Goal: Navigation & Orientation: Find specific page/section

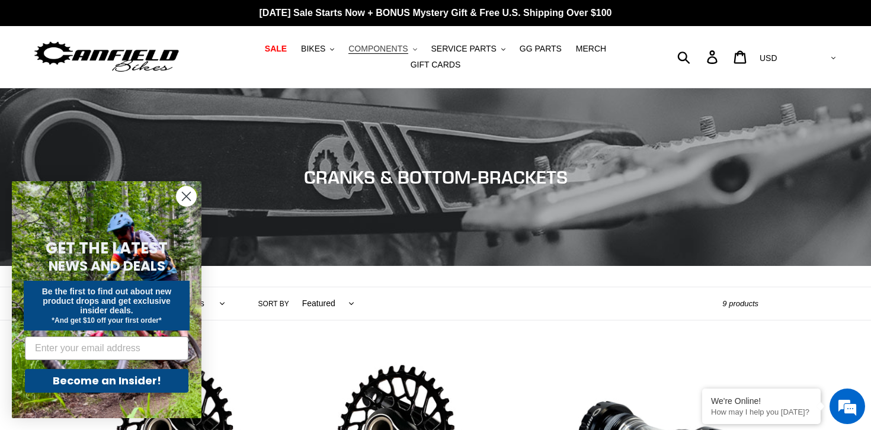
click at [399, 50] on span "COMPONENTS" at bounding box center [377, 49] width 59 height 10
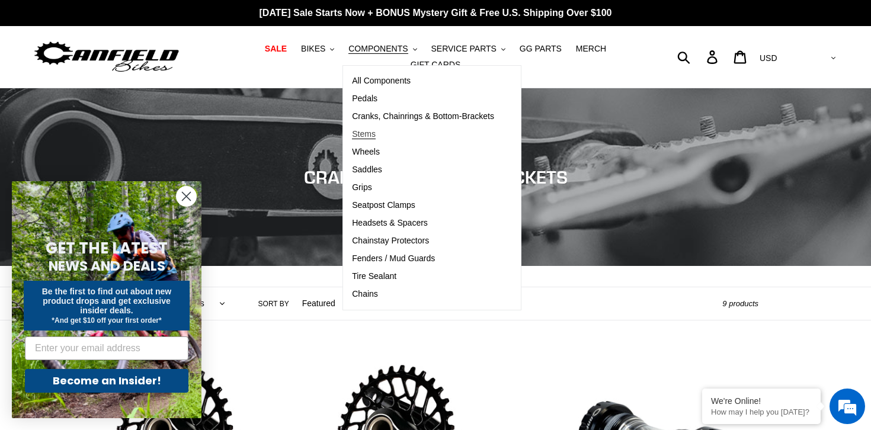
click at [368, 136] on span "Stems" at bounding box center [364, 134] width 24 height 10
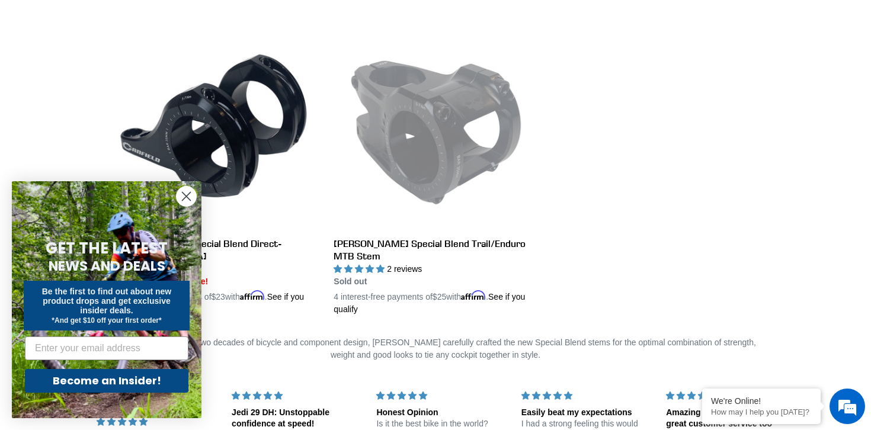
scroll to position [328, 0]
click at [183, 194] on icon "Close dialog" at bounding box center [186, 197] width 8 height 8
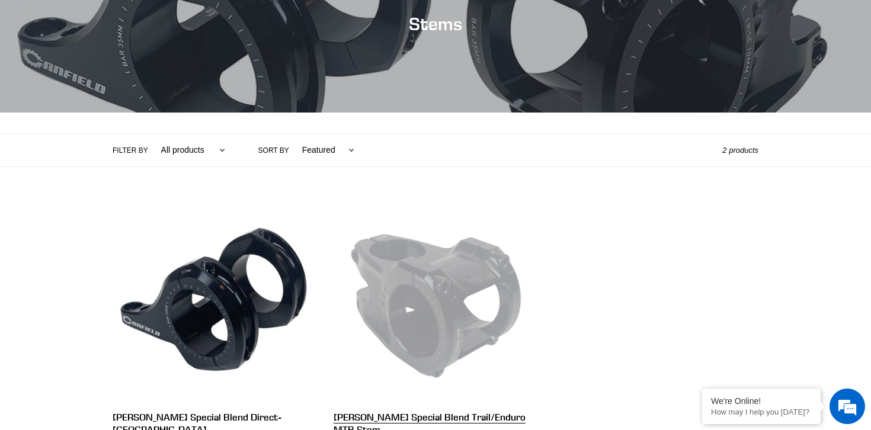
scroll to position [0, 0]
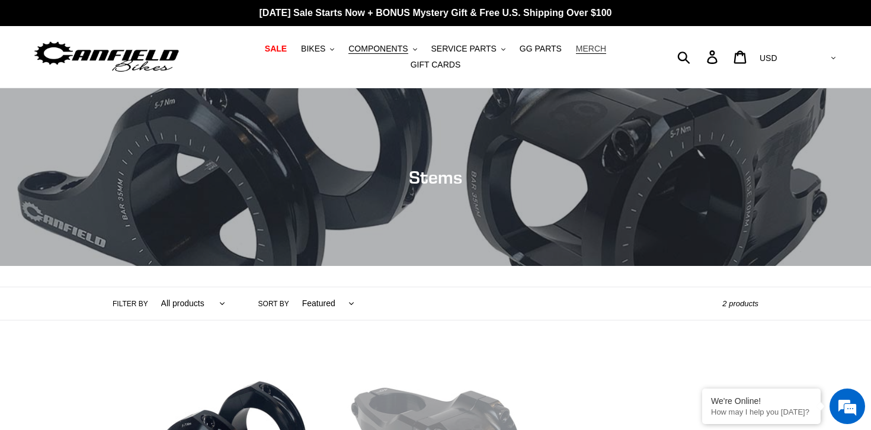
click at [582, 52] on span "MERCH" at bounding box center [591, 49] width 30 height 10
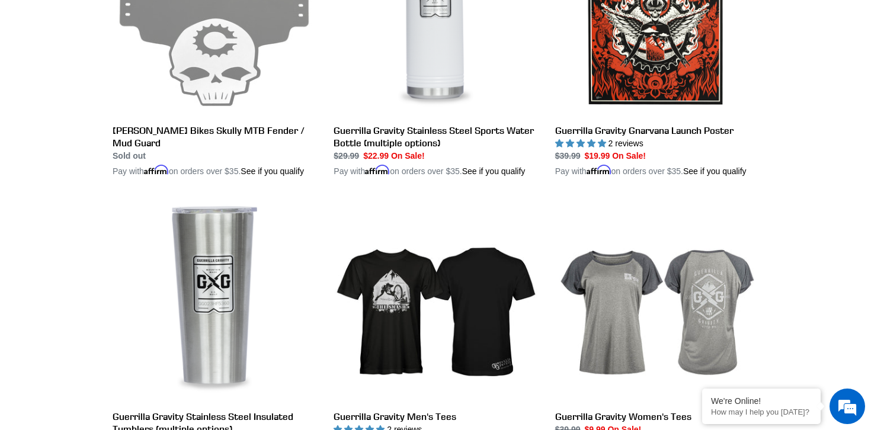
scroll to position [1553, 0]
